Goal: Task Accomplishment & Management: Manage account settings

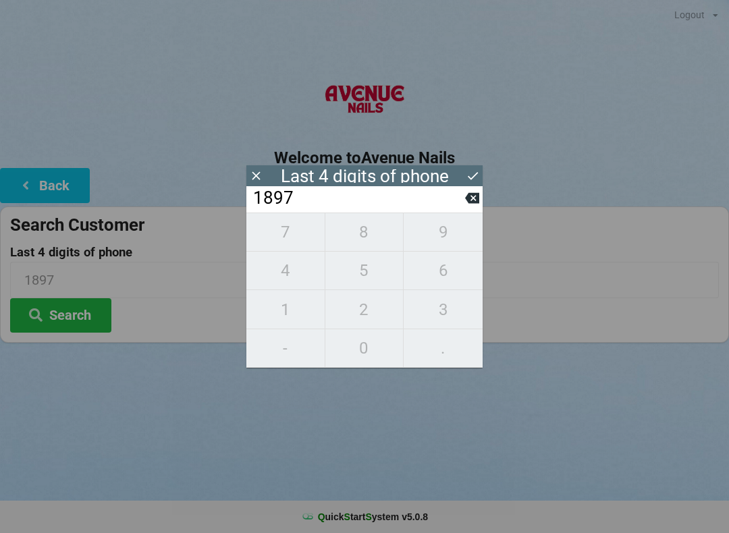
click at [466, 188] on div "1897" at bounding box center [364, 199] width 236 height 26
click at [469, 200] on icon at bounding box center [472, 198] width 14 height 11
click at [468, 201] on icon at bounding box center [472, 198] width 14 height 11
click at [469, 200] on icon at bounding box center [472, 198] width 14 height 11
click at [472, 204] on icon at bounding box center [472, 198] width 14 height 11
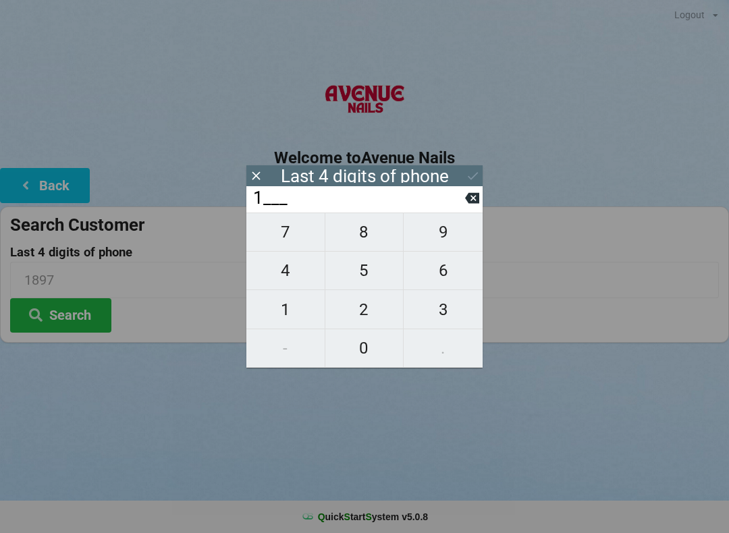
type input "____"
click at [441, 312] on span "3" at bounding box center [442, 309] width 79 height 28
type input "3___"
click at [285, 305] on span "1" at bounding box center [285, 309] width 78 height 28
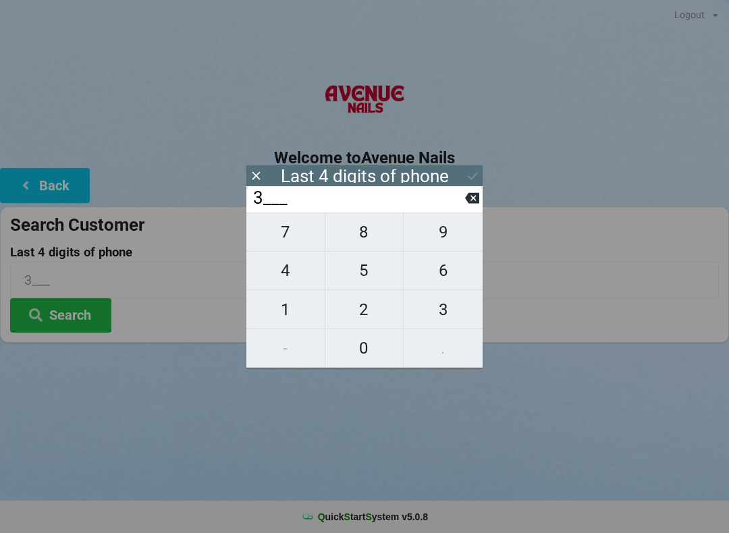
type input "31__"
click at [362, 304] on span "2" at bounding box center [364, 309] width 78 height 28
type input "312_"
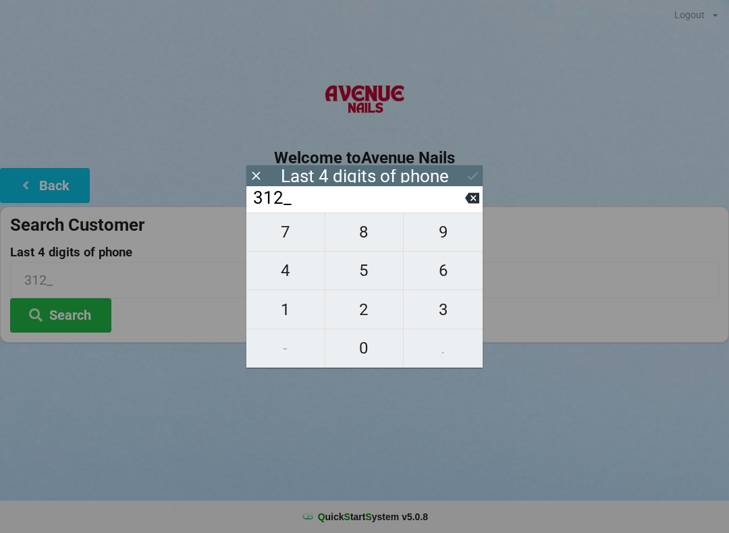
click at [285, 319] on span "1" at bounding box center [285, 309] width 78 height 28
type input "3121"
click at [473, 168] on button at bounding box center [472, 176] width 14 height 18
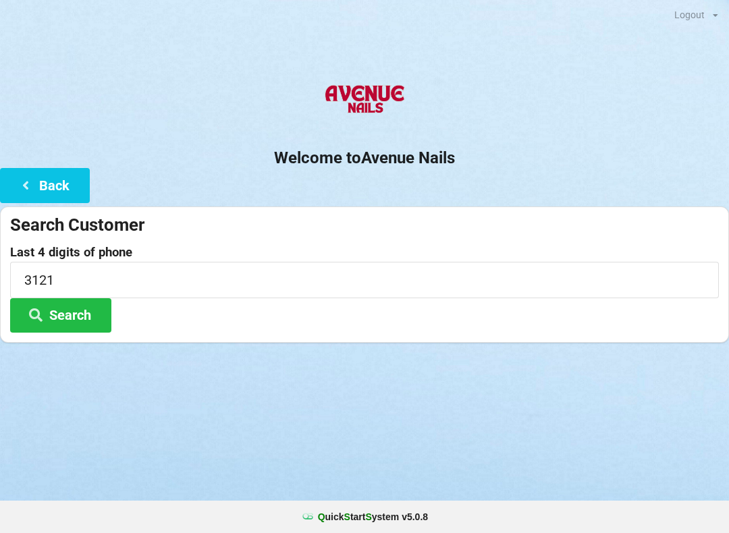
click at [56, 308] on button "Search" at bounding box center [60, 315] width 101 height 34
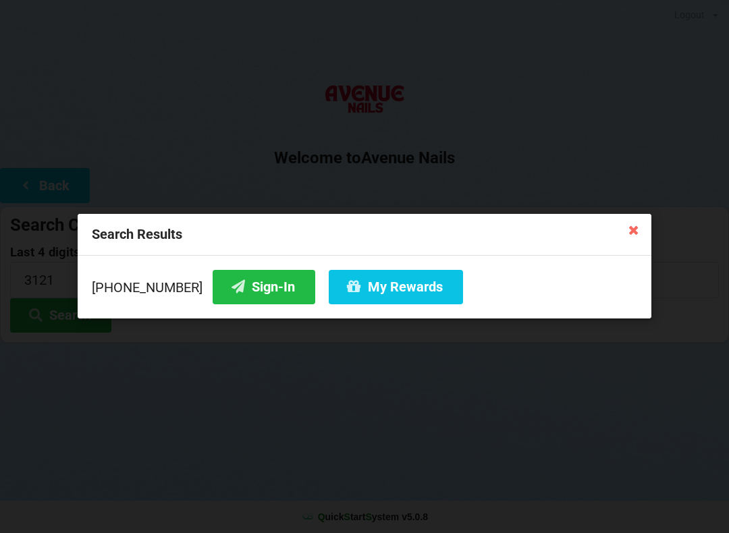
click at [374, 282] on button "My Rewards" at bounding box center [396, 287] width 134 height 34
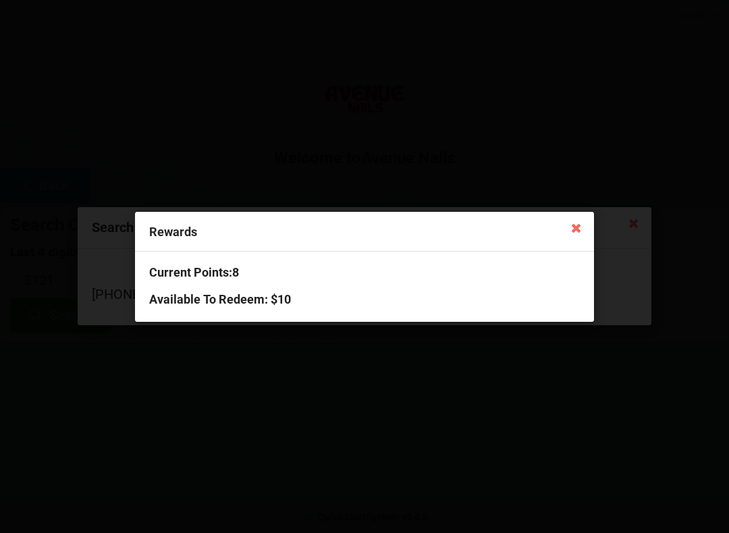
click at [575, 230] on icon at bounding box center [576, 228] width 22 height 22
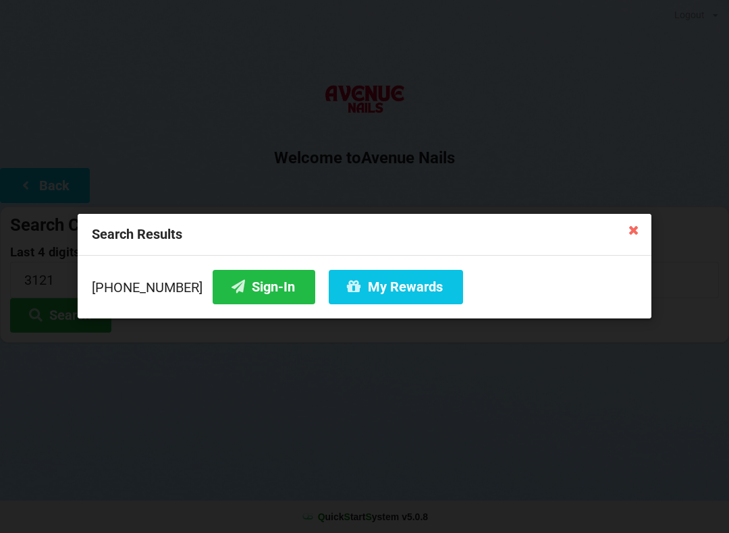
click at [638, 231] on icon at bounding box center [634, 230] width 22 height 22
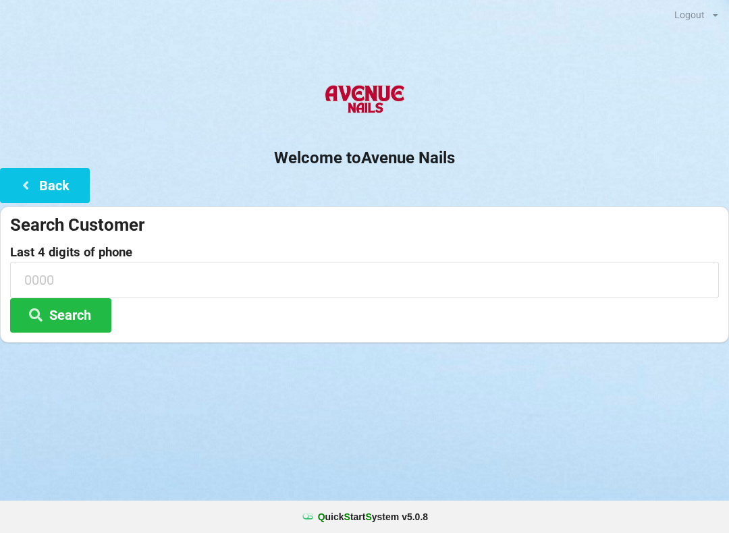
click at [24, 190] on icon at bounding box center [26, 184] width 16 height 11
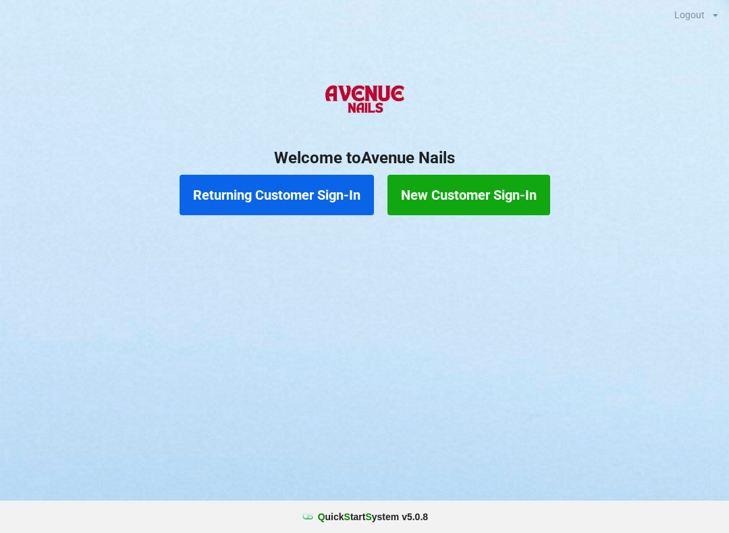
click at [322, 190] on button "Returning Customer Sign-In" at bounding box center [276, 195] width 194 height 40
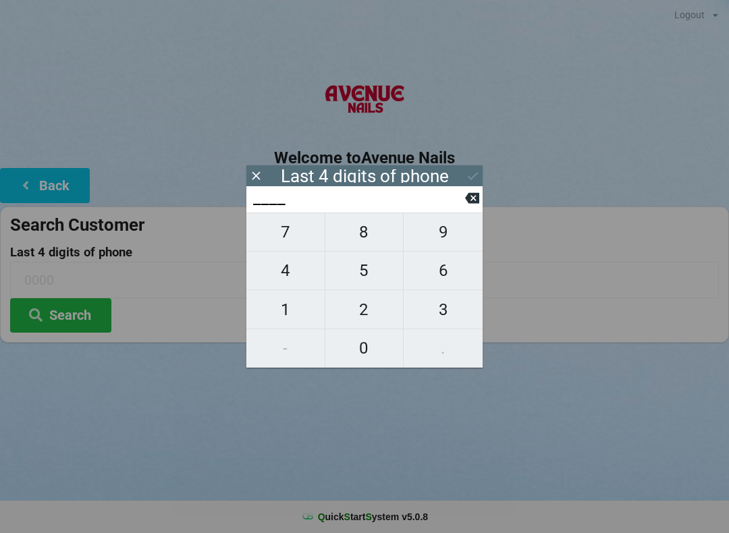
click at [370, 275] on span "5" at bounding box center [364, 270] width 78 height 28
type input "5___"
click at [369, 316] on span "2" at bounding box center [364, 309] width 78 height 28
type input "52__"
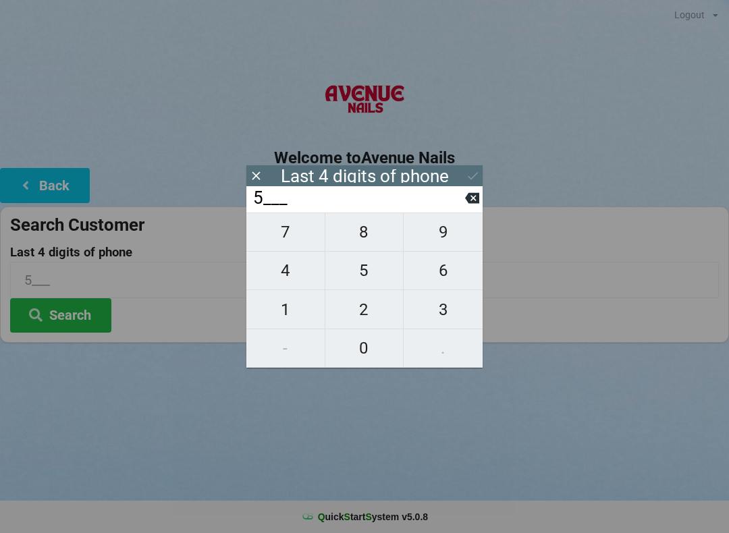
type input "52__"
click at [290, 239] on span "7" at bounding box center [285, 232] width 78 height 28
type input "527_"
click at [449, 313] on span "3" at bounding box center [442, 309] width 79 height 28
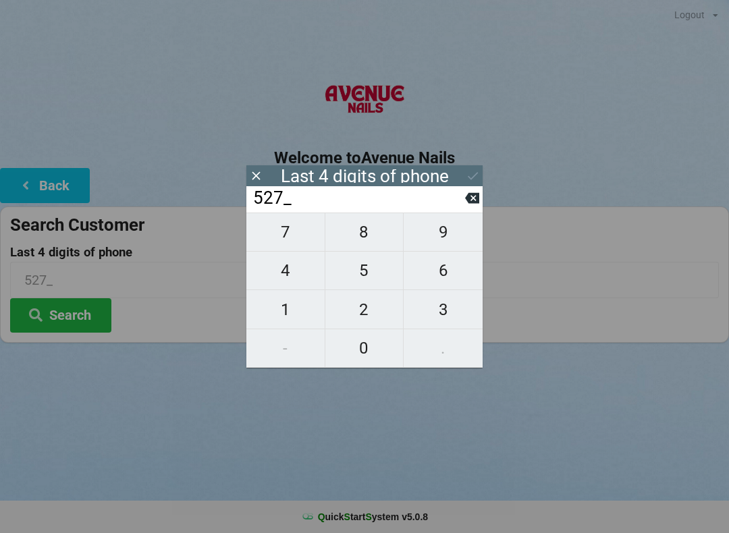
type input "5273"
click at [71, 314] on button "Search" at bounding box center [60, 315] width 101 height 34
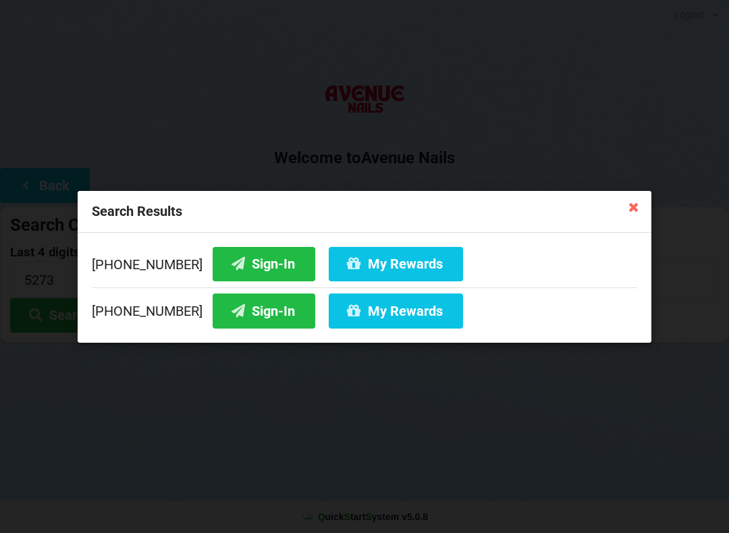
click at [239, 312] on button "Sign-In" at bounding box center [263, 310] width 103 height 34
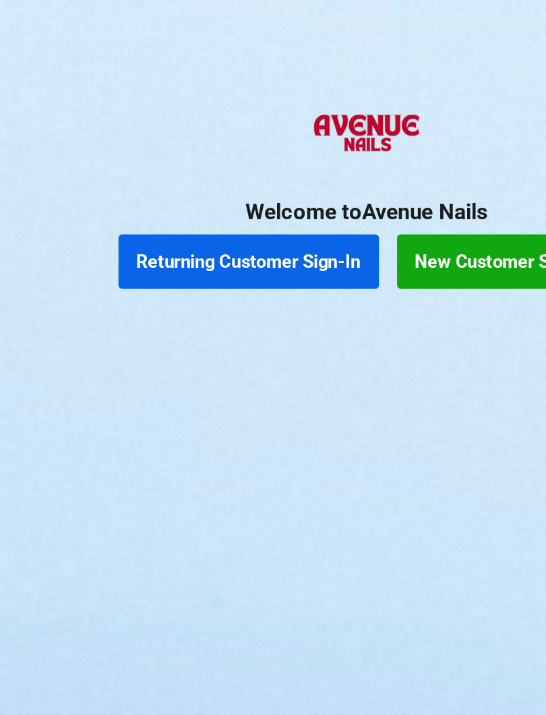
click at [297, 484] on div "Logout Logout Sign-In Welcome to Avenue Nails Returning Customer Sign-In New Cu…" at bounding box center [273, 357] width 546 height 715
